Goal: Information Seeking & Learning: Learn about a topic

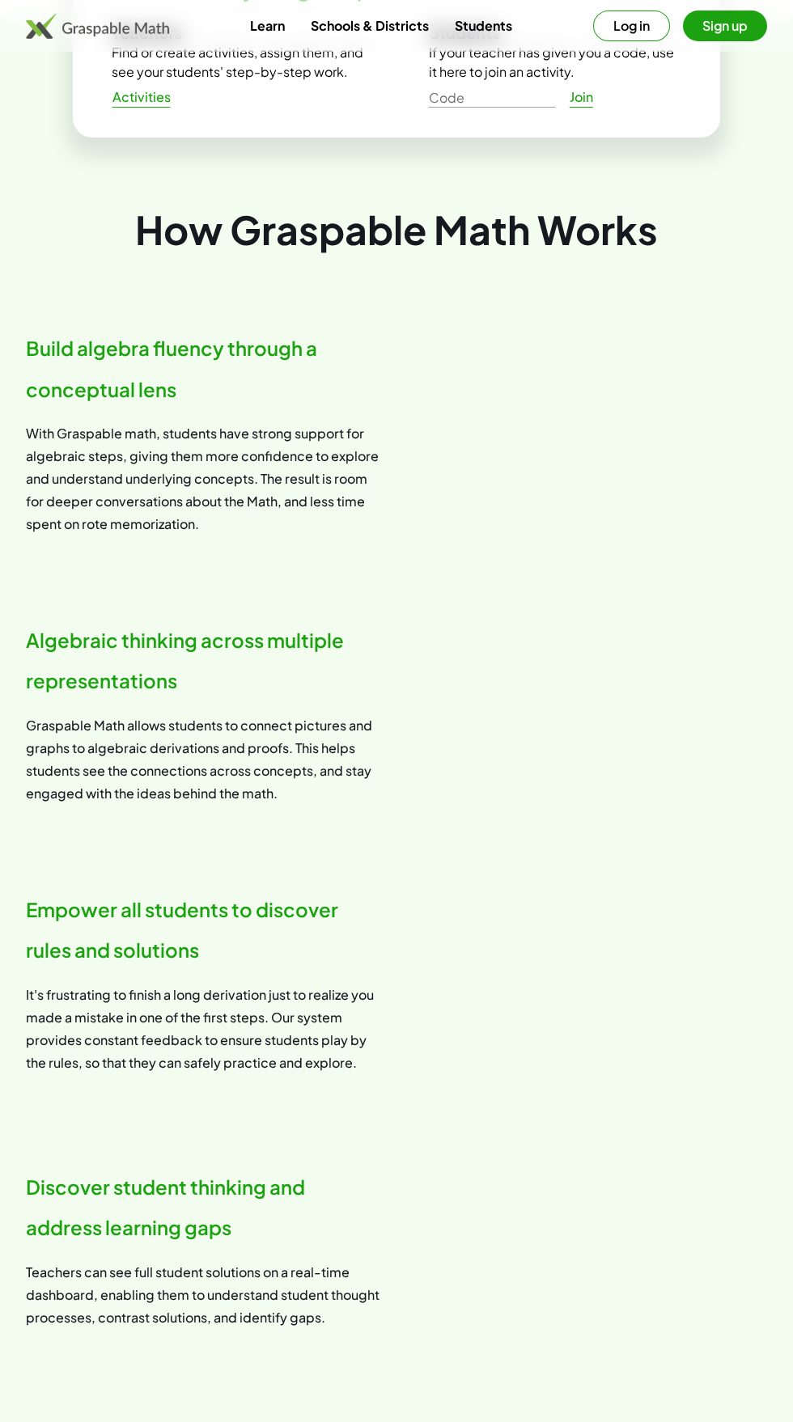
scroll to position [1058, 0]
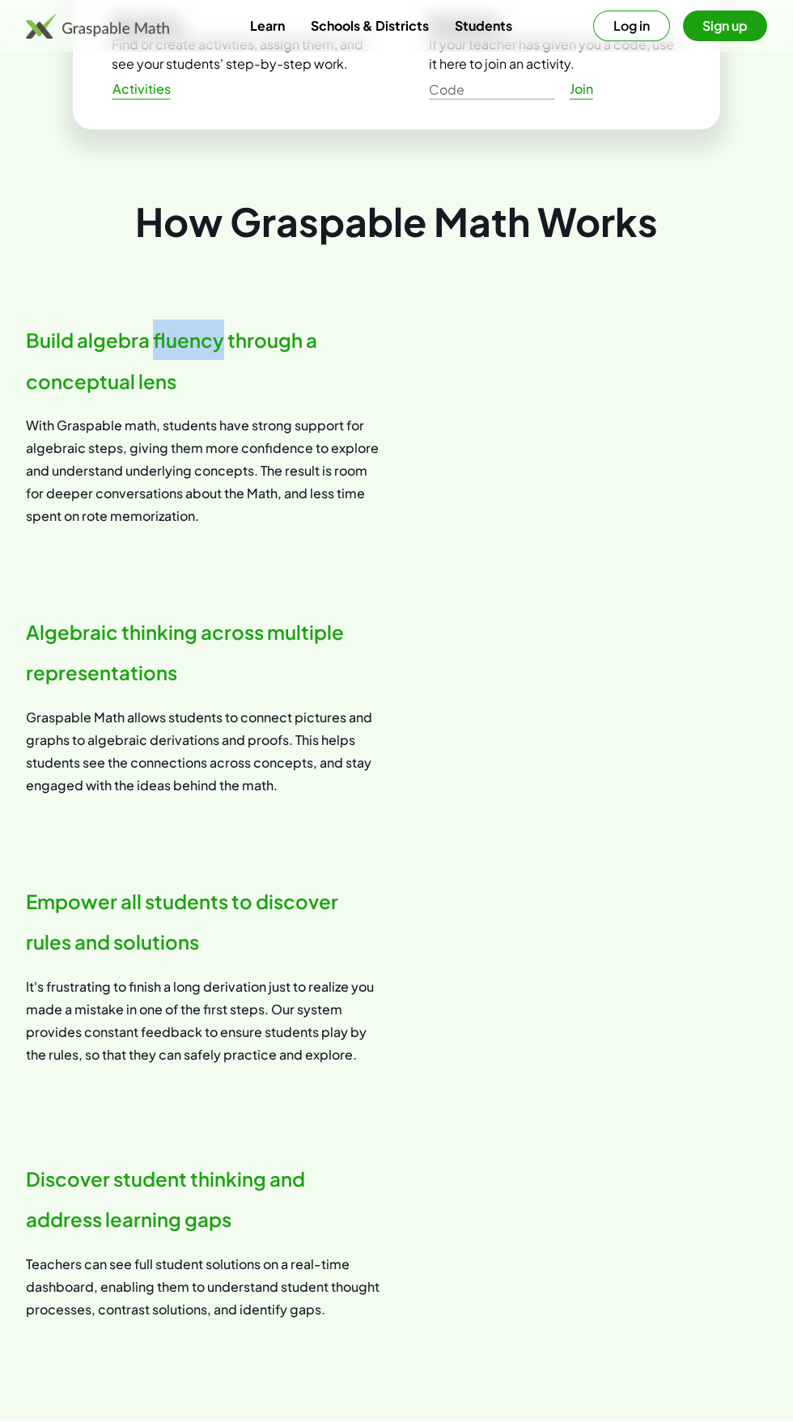
click at [57, 330] on h2 "Build algebra fluency through a conceptual lens" at bounding box center [205, 361] width 358 height 82
click at [150, 192] on div "Already Using Graspable Math in a Classroom? Teachers Find or create activities…" at bounding box center [396, 101] width 793 height 186
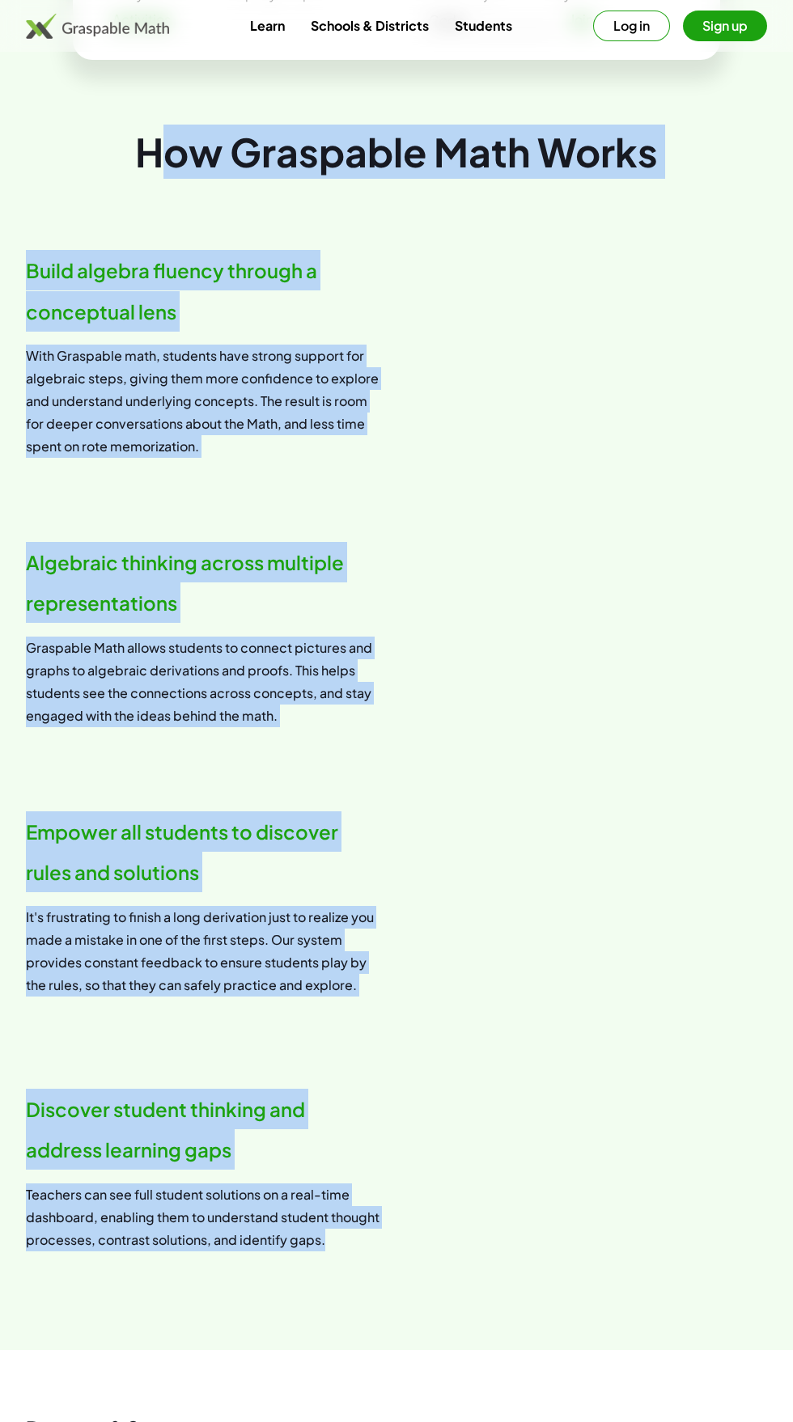
scroll to position [1126, 0]
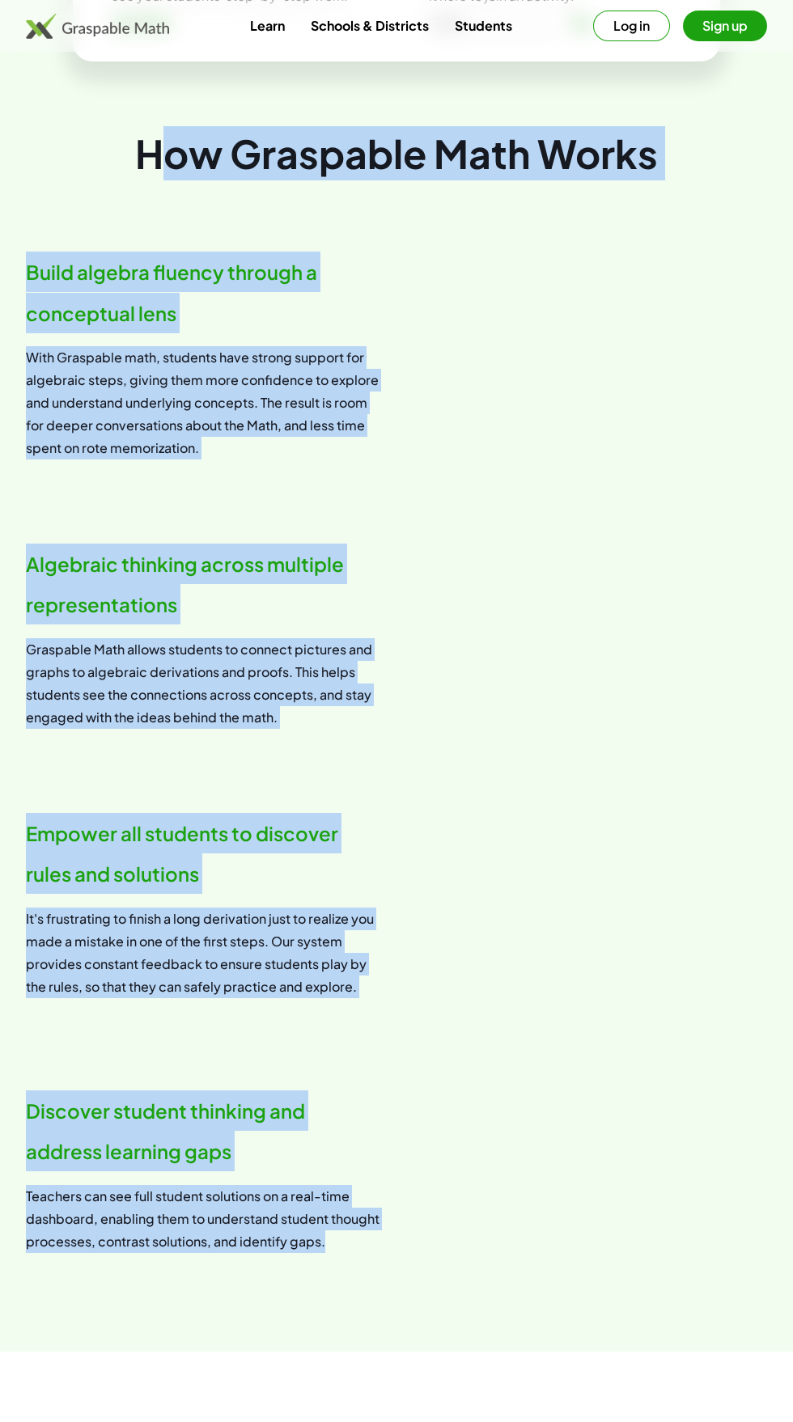
copy div "How Graspable Math Works Build algebra fluency through a conceptual lens With G…"
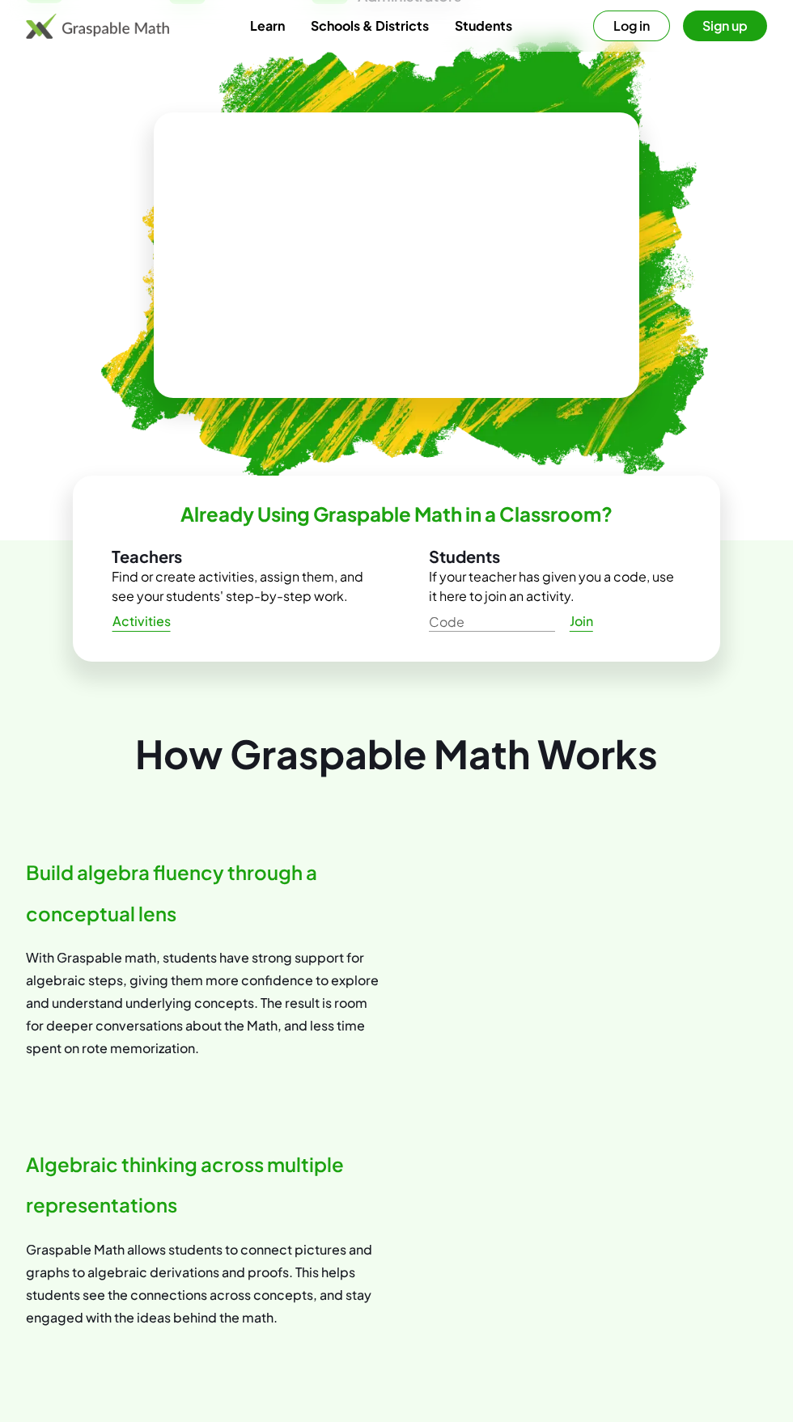
scroll to position [0, 0]
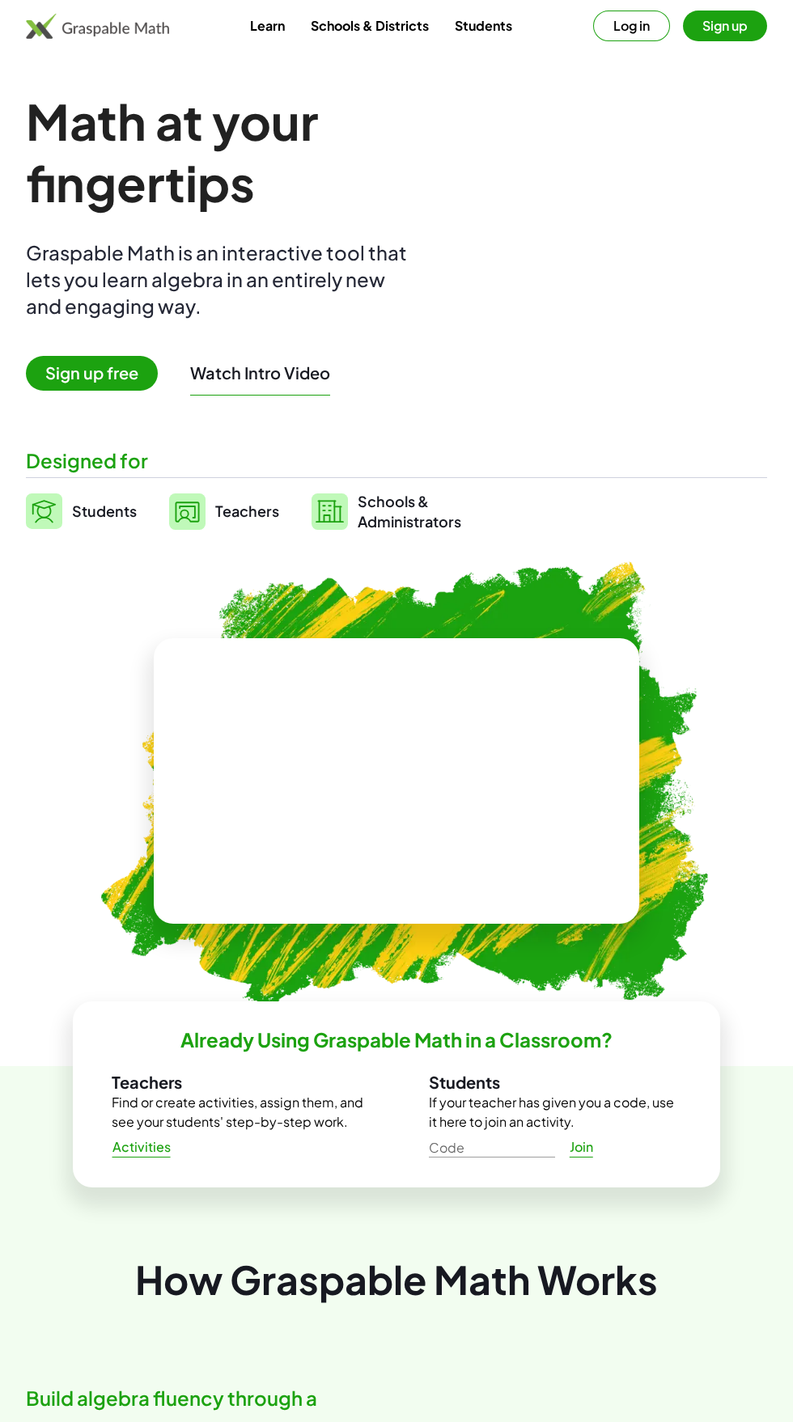
click at [273, 364] on button "Watch Intro Video" at bounding box center [260, 372] width 140 height 21
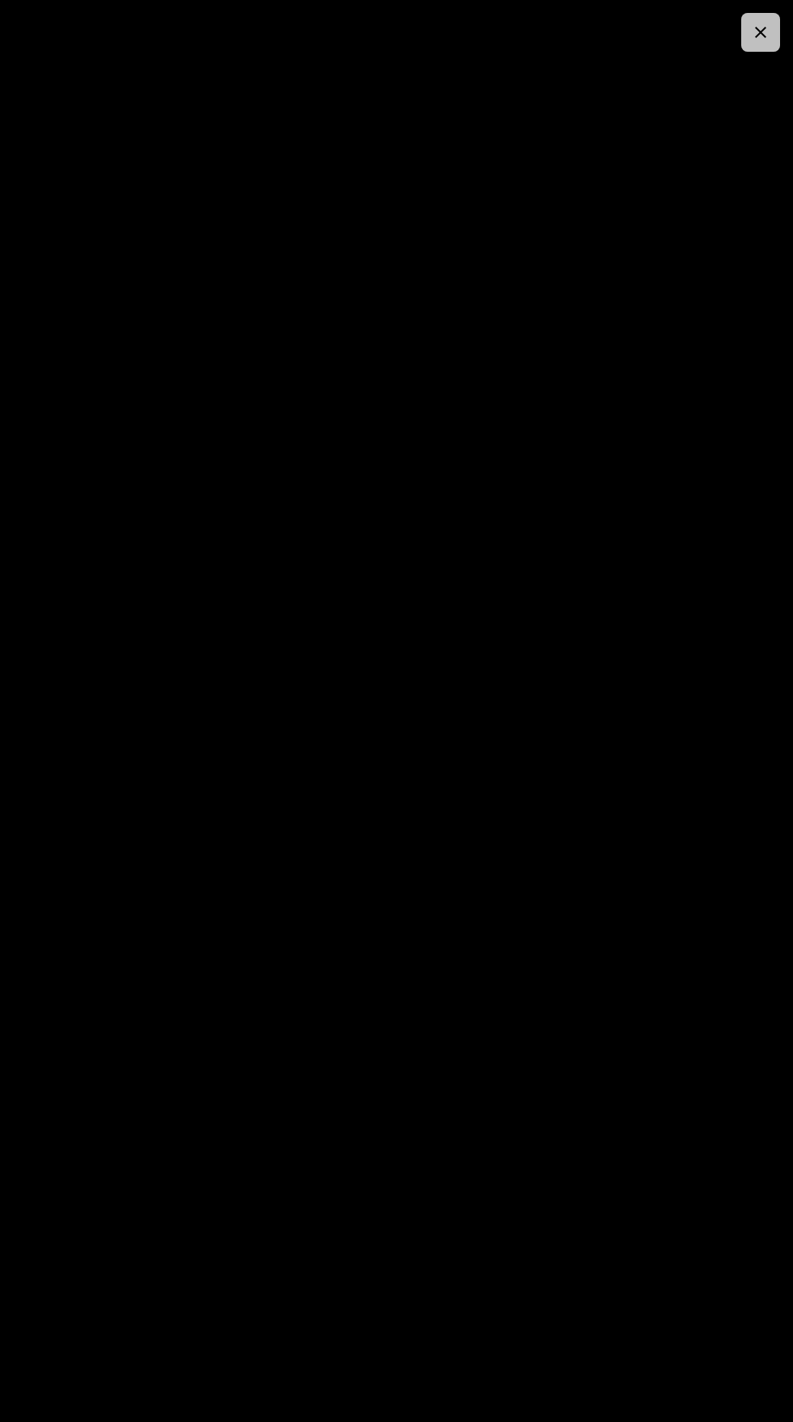
click at [759, 31] on icon "button" at bounding box center [760, 32] width 19 height 19
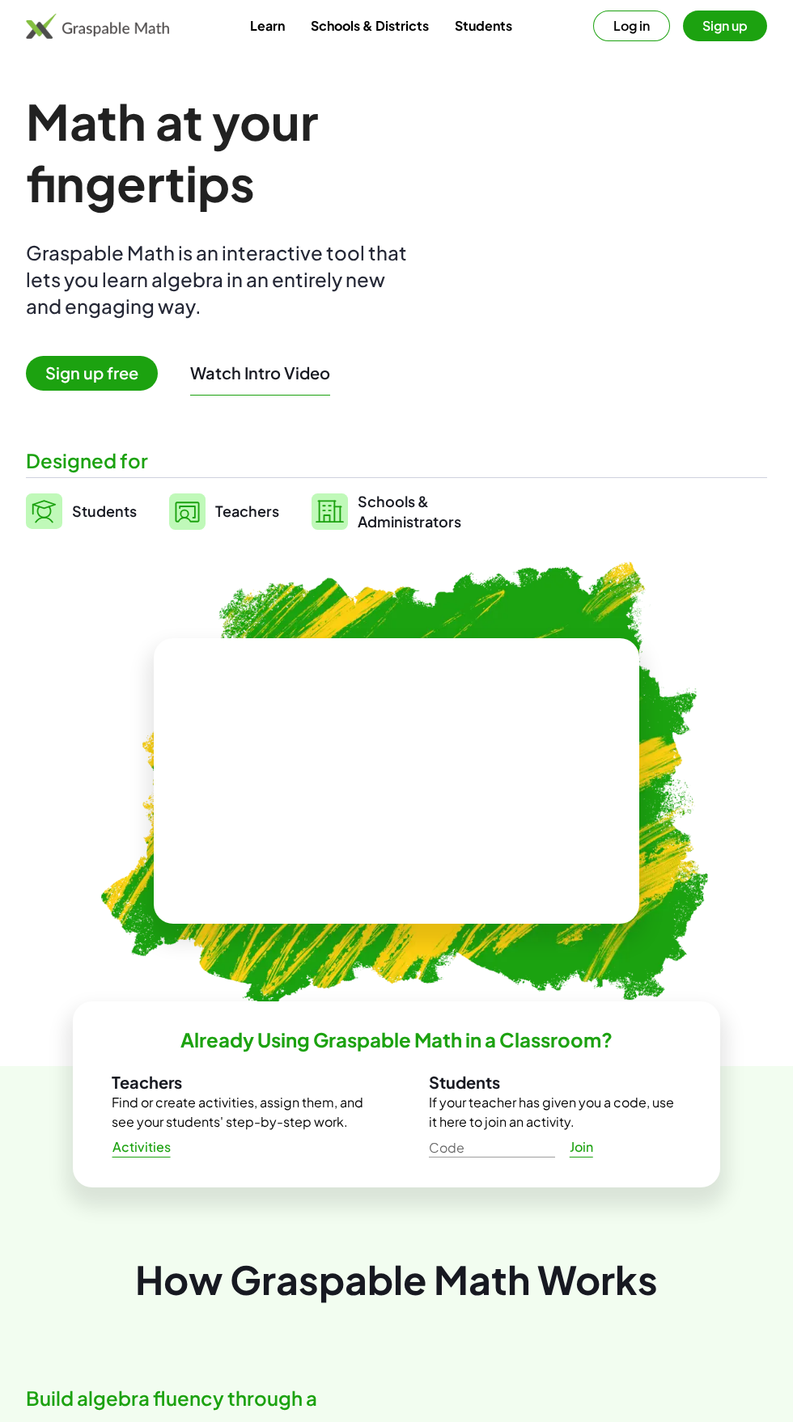
click at [281, 35] on link "Learn" at bounding box center [267, 26] width 61 height 30
click at [479, 19] on link "Students" at bounding box center [483, 26] width 83 height 30
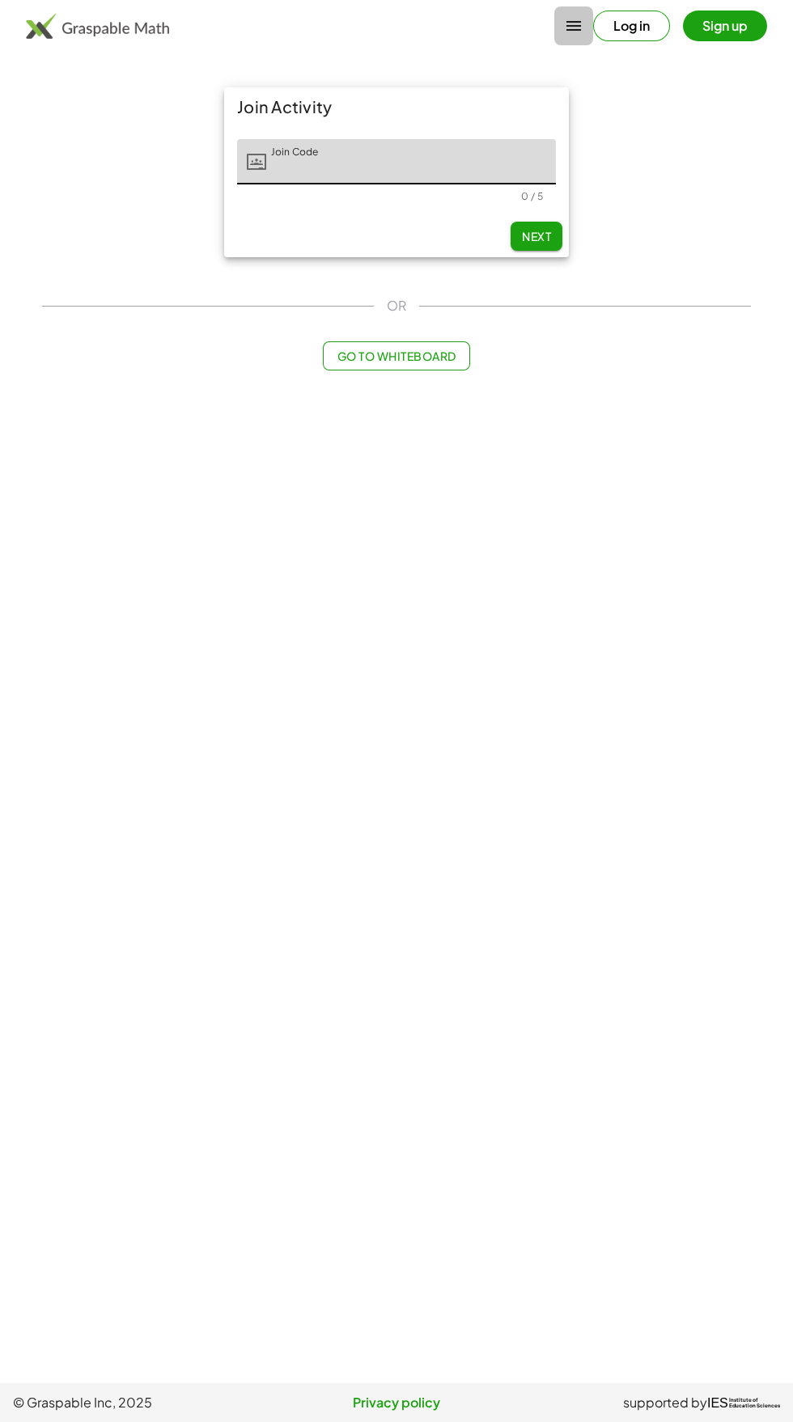
click at [560, 28] on button "button" at bounding box center [573, 25] width 39 height 39
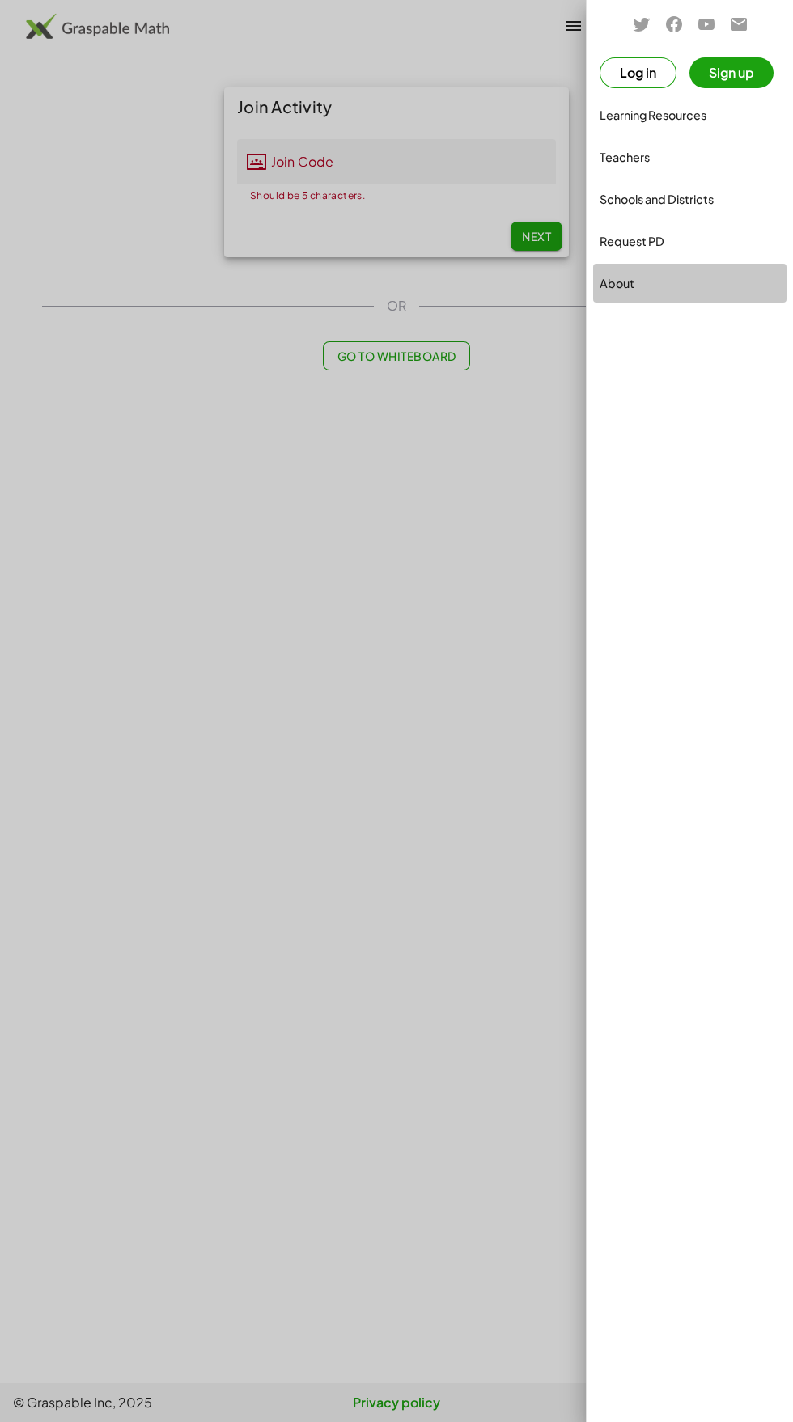
click at [687, 274] on div "About" at bounding box center [689, 282] width 180 height 19
